Goal: Transaction & Acquisition: Purchase product/service

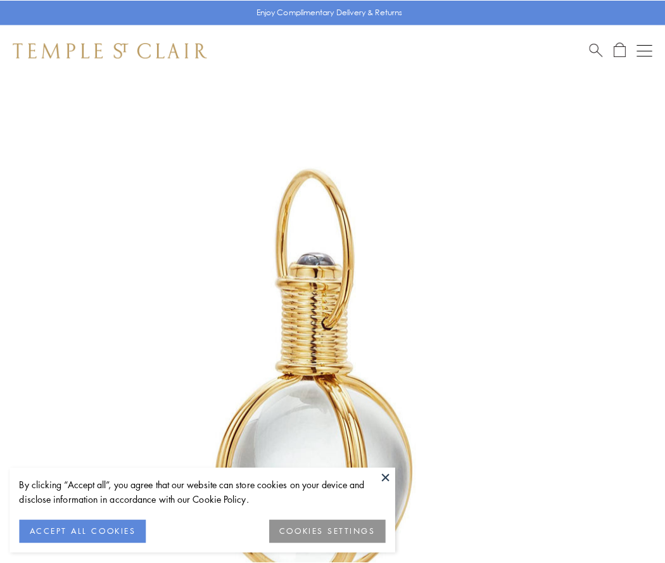
scroll to position [331, 0]
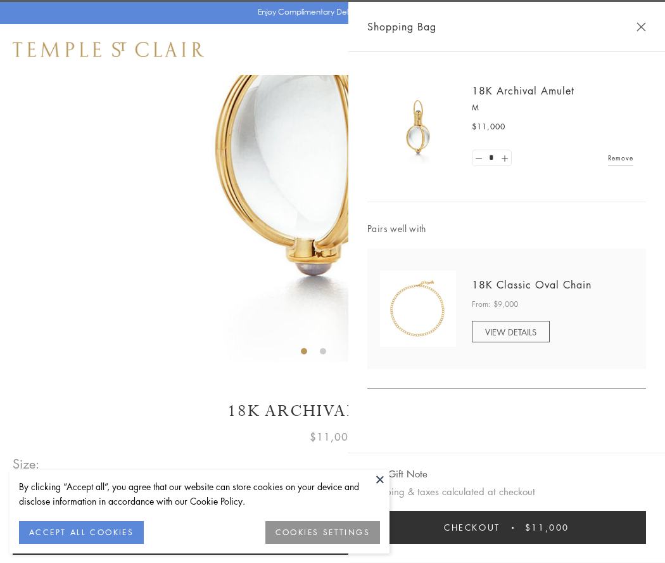
click at [507, 527] on button "Checkout $11,000" at bounding box center [506, 527] width 279 height 33
